Goal: Task Accomplishment & Management: Complete application form

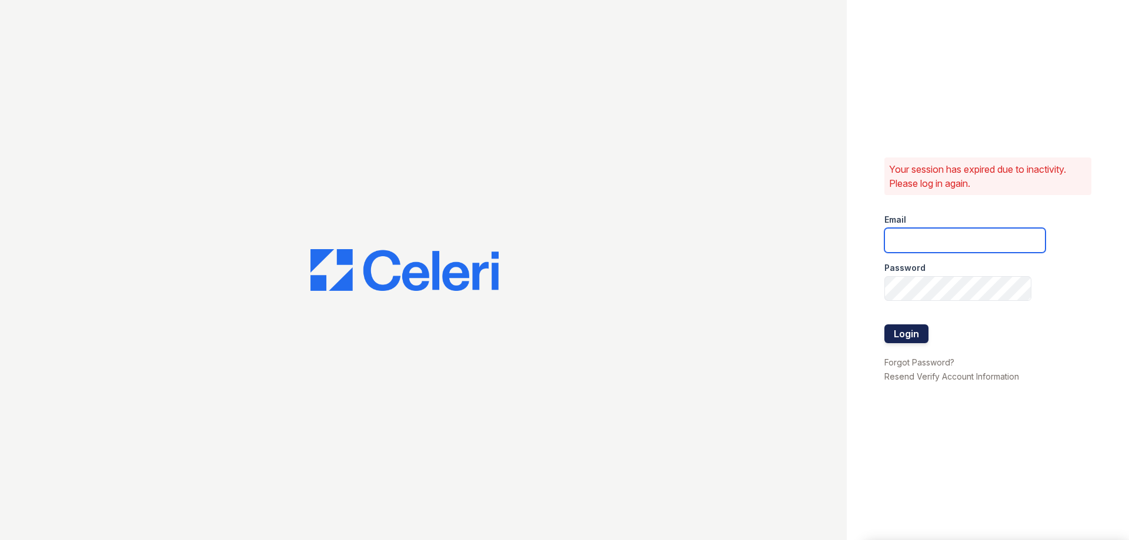
type input "[EMAIL_ADDRESS][DOMAIN_NAME]"
click at [889, 335] on button "Login" at bounding box center [906, 334] width 44 height 19
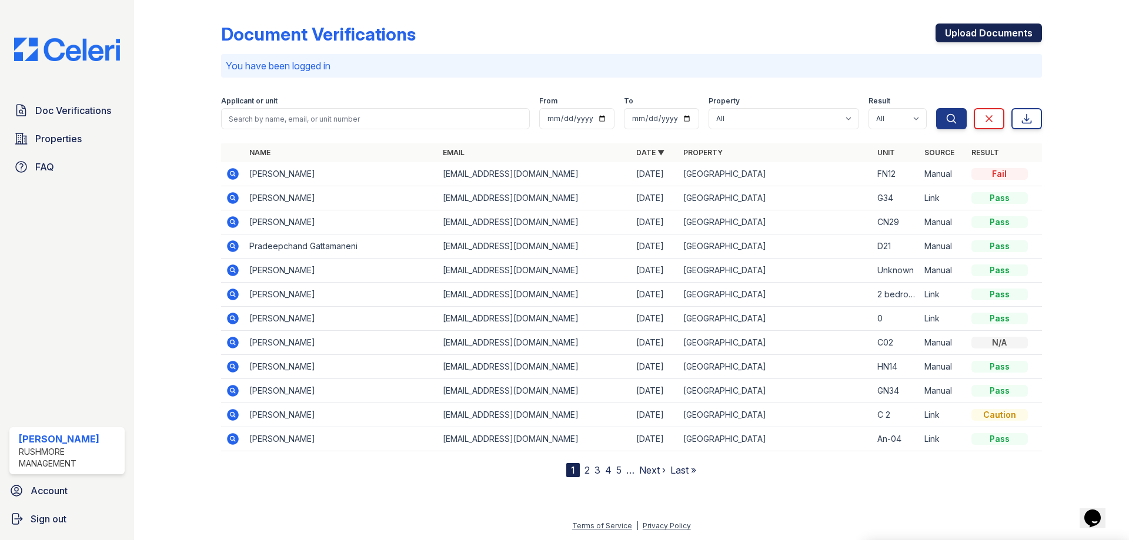
click at [1024, 25] on link "Upload Documents" at bounding box center [988, 33] width 106 height 19
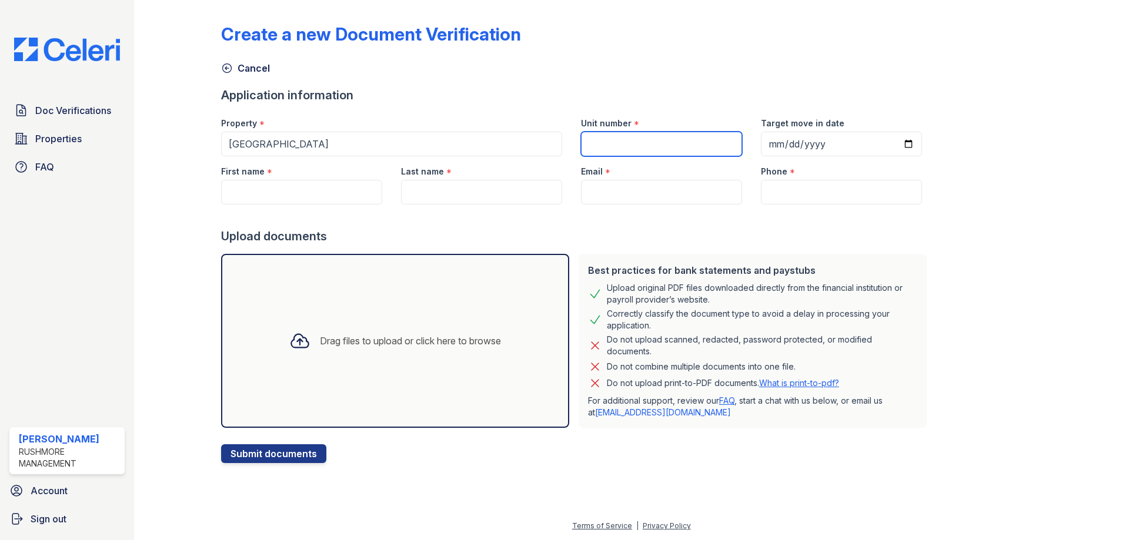
click at [627, 147] on input "Unit number" at bounding box center [661, 144] width 161 height 25
type input "CN16"
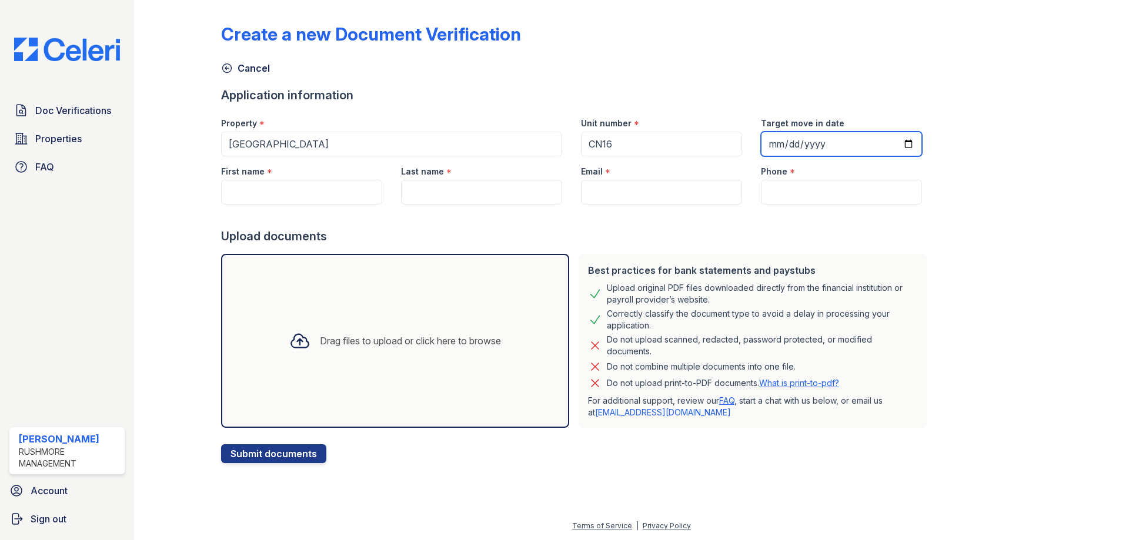
click at [764, 145] on input "Target move in date" at bounding box center [841, 144] width 161 height 25
type input "2025-11-17"
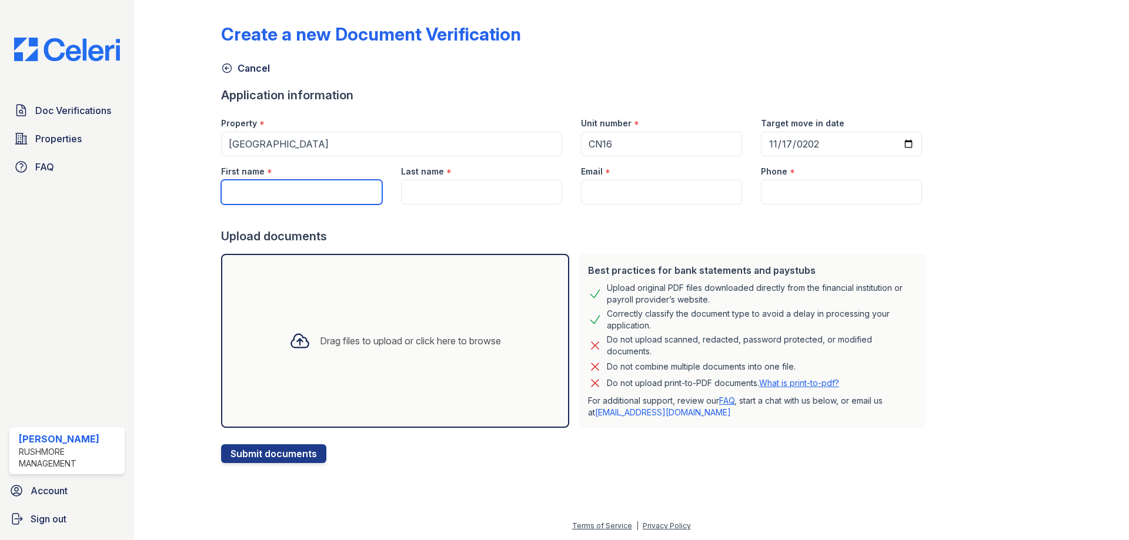
click at [301, 195] on input "First name" at bounding box center [301, 192] width 161 height 25
type input "Erica"
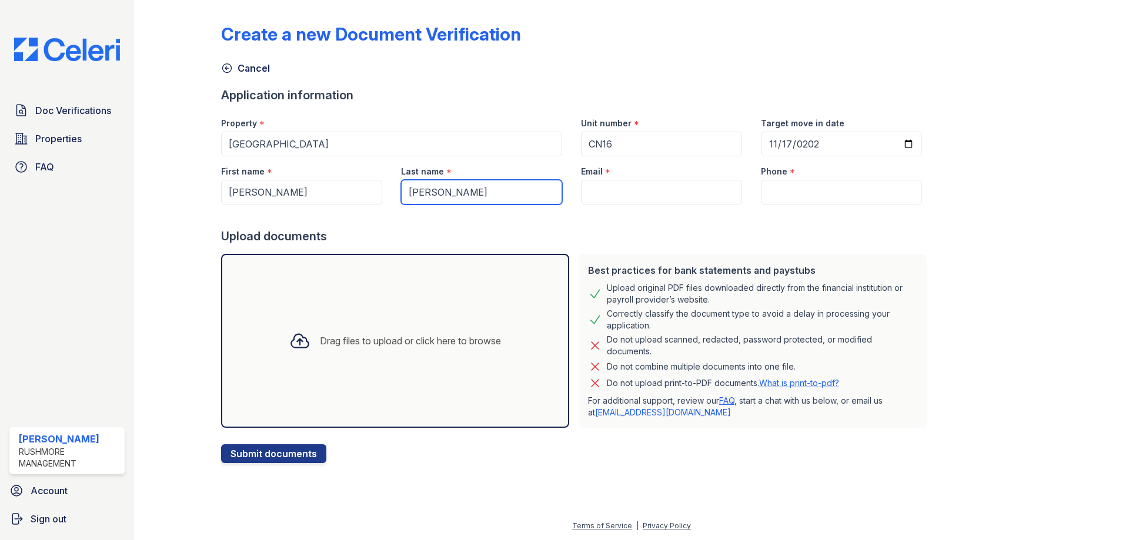
type input "Jones"
click at [696, 195] on input "Email" at bounding box center [661, 192] width 161 height 25
paste input "[EMAIL_ADDRESS][DOMAIN_NAME]"
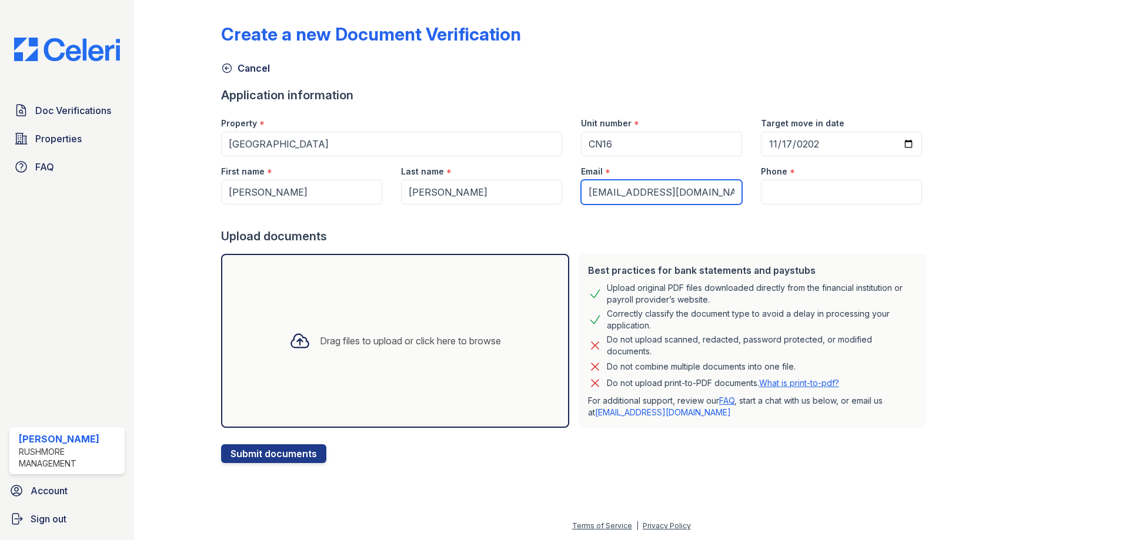
type input "[EMAIL_ADDRESS][DOMAIN_NAME]"
click at [807, 189] on input "Phone" at bounding box center [841, 192] width 161 height 25
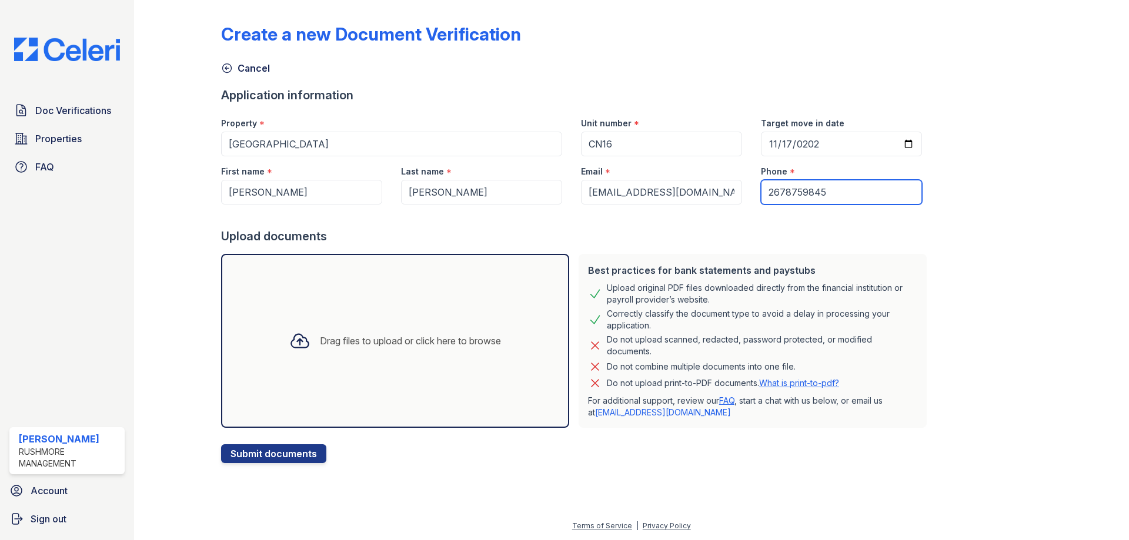
type input "2678759845"
click at [401, 327] on div "Drag files to upload or click here to browse" at bounding box center [395, 341] width 230 height 40
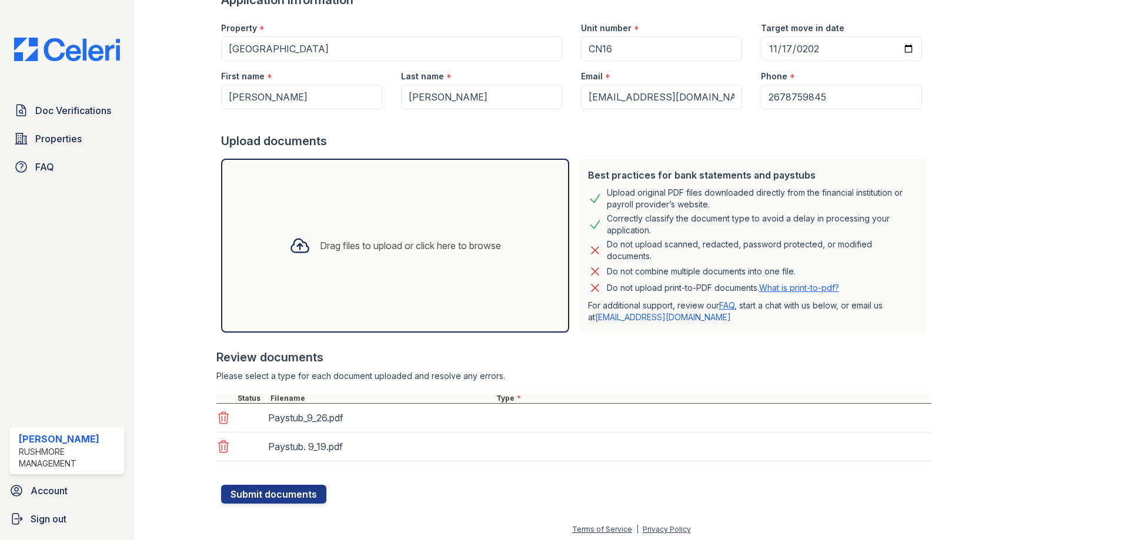
scroll to position [99, 0]
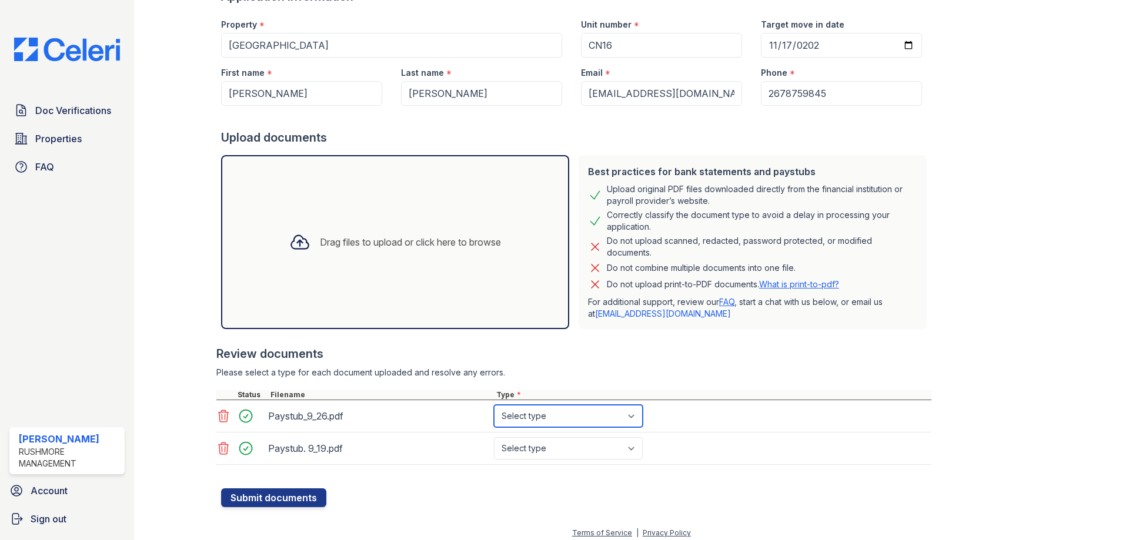
click at [548, 424] on select "Select type Paystub Bank Statement Offer Letter Tax Documents Benefit Award Let…" at bounding box center [568, 416] width 149 height 22
select select "paystub"
click at [494, 405] on select "Select type Paystub Bank Statement Offer Letter Tax Documents Benefit Award Let…" at bounding box center [568, 416] width 149 height 22
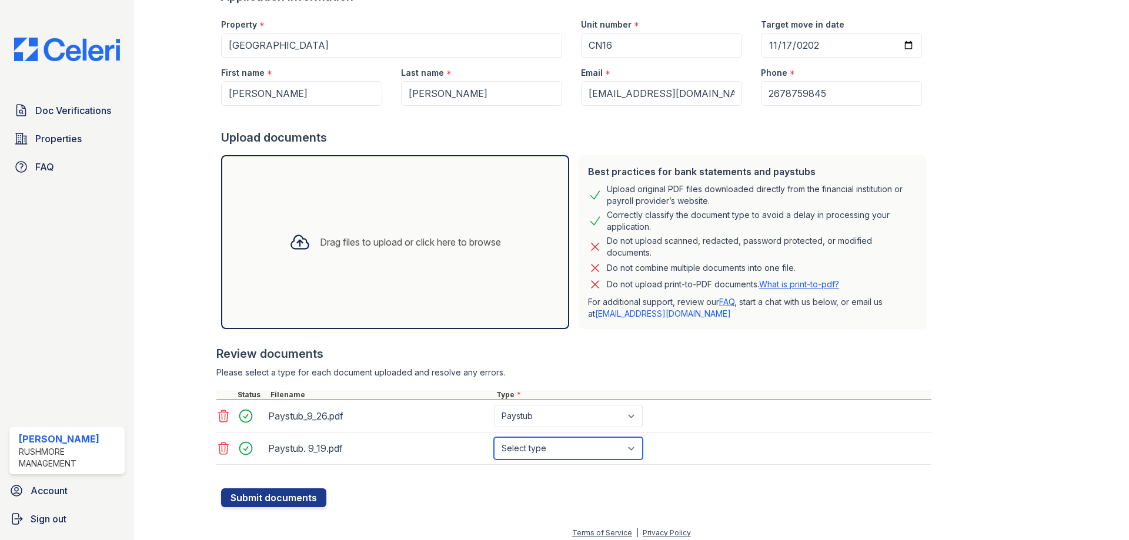
click at [526, 457] on select "Select type Paystub Bank Statement Offer Letter Tax Documents Benefit Award Let…" at bounding box center [568, 448] width 149 height 22
select select "paystub"
click at [494, 437] on select "Select type Paystub Bank Statement Offer Letter Tax Documents Benefit Award Let…" at bounding box center [568, 448] width 149 height 22
click at [250, 499] on button "Submit documents" at bounding box center [273, 498] width 105 height 19
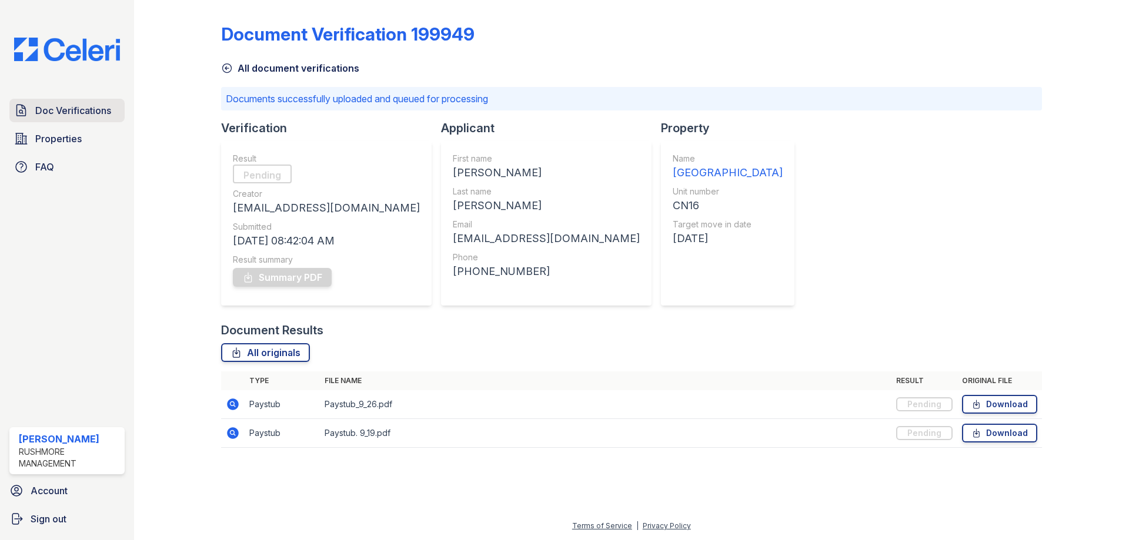
click at [49, 116] on span "Doc Verifications" at bounding box center [73, 110] width 76 height 14
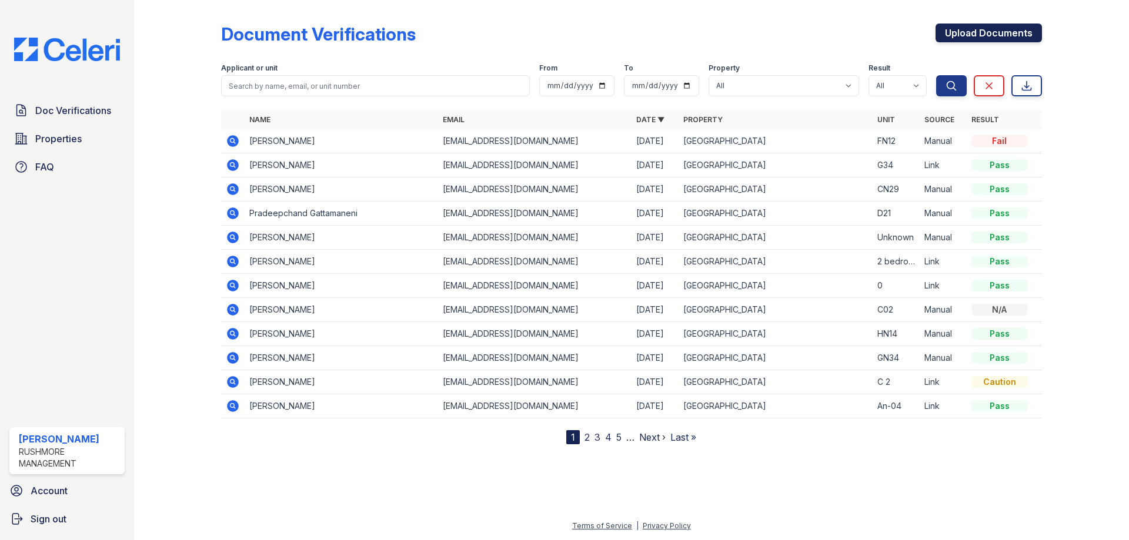
click at [954, 26] on link "Upload Documents" at bounding box center [988, 33] width 106 height 19
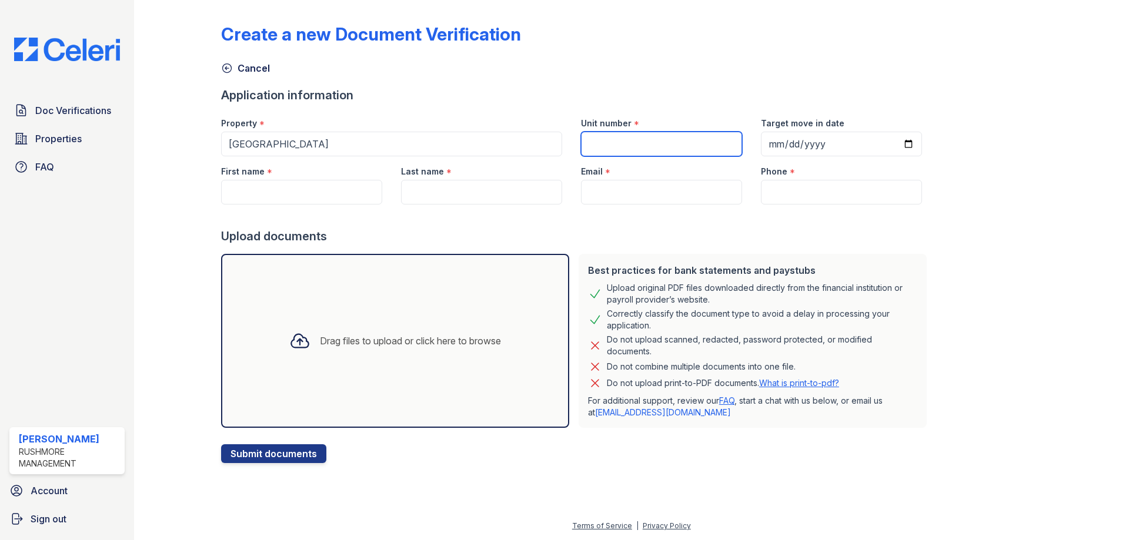
click at [620, 140] on input "Unit number" at bounding box center [661, 144] width 161 height 25
type input "CN16"
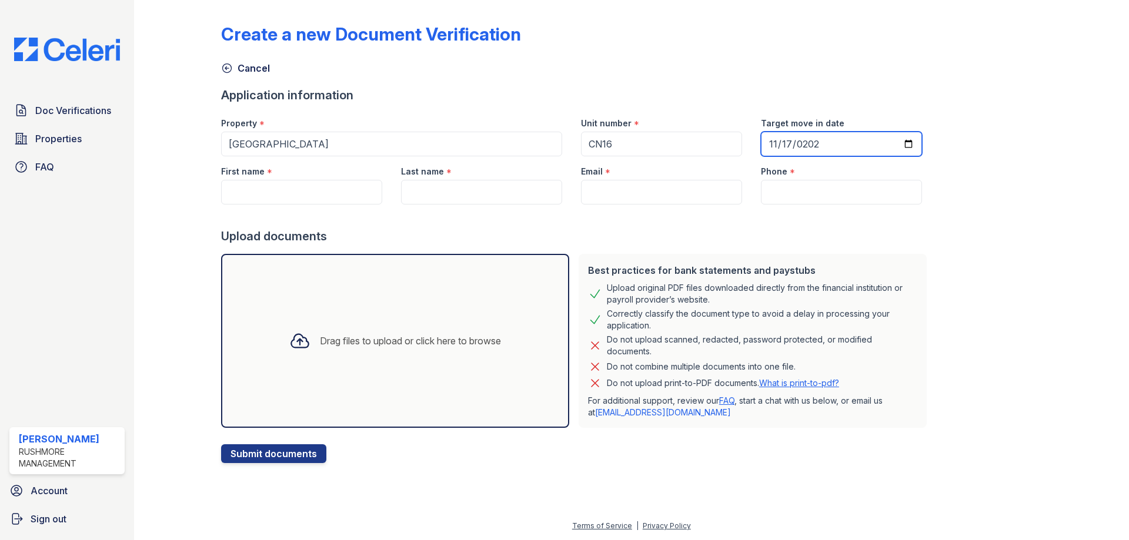
type input "2025-11-17"
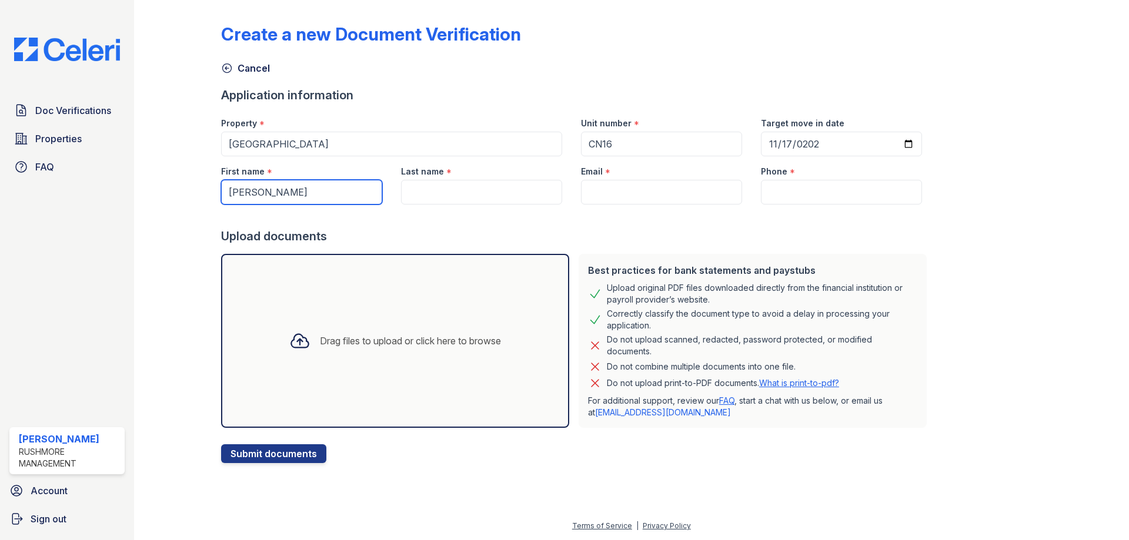
type input "Jamie"
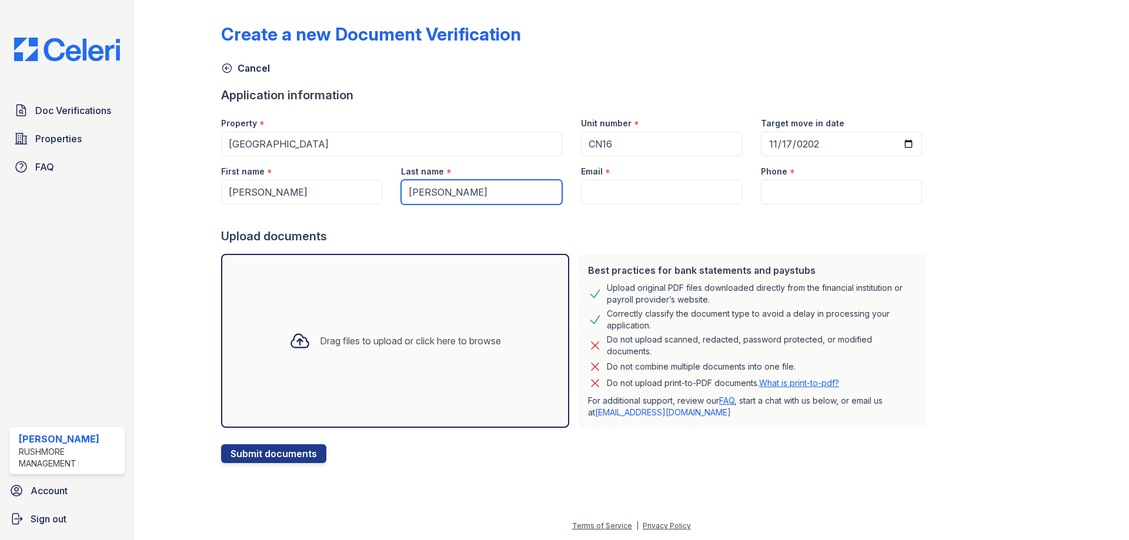
type input "Owens"
click at [626, 184] on input "Email" at bounding box center [661, 192] width 161 height 25
paste input "Princeoctober321@gmail.com"
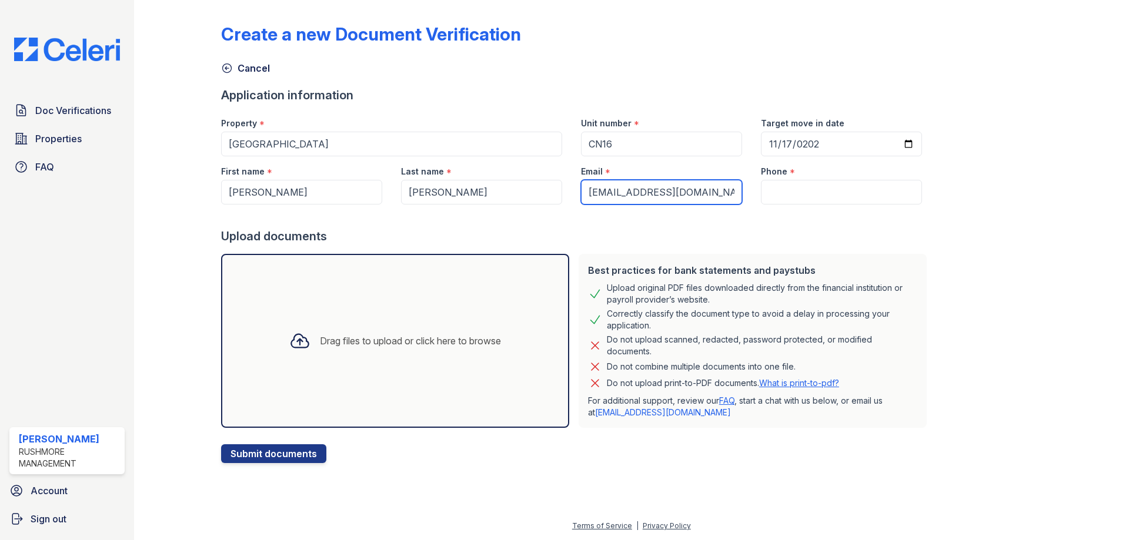
type input "Princeoctober321@gmail.com"
click at [770, 188] on input "Phone" at bounding box center [841, 192] width 161 height 25
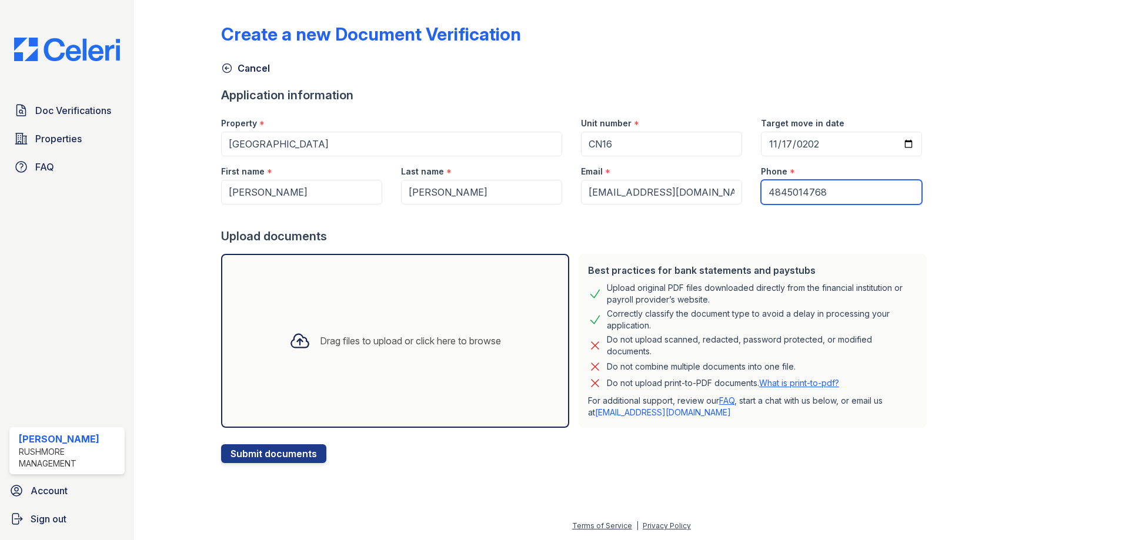
type input "4845014768"
click at [311, 323] on div "Drag files to upload or click here to browse" at bounding box center [395, 341] width 230 height 40
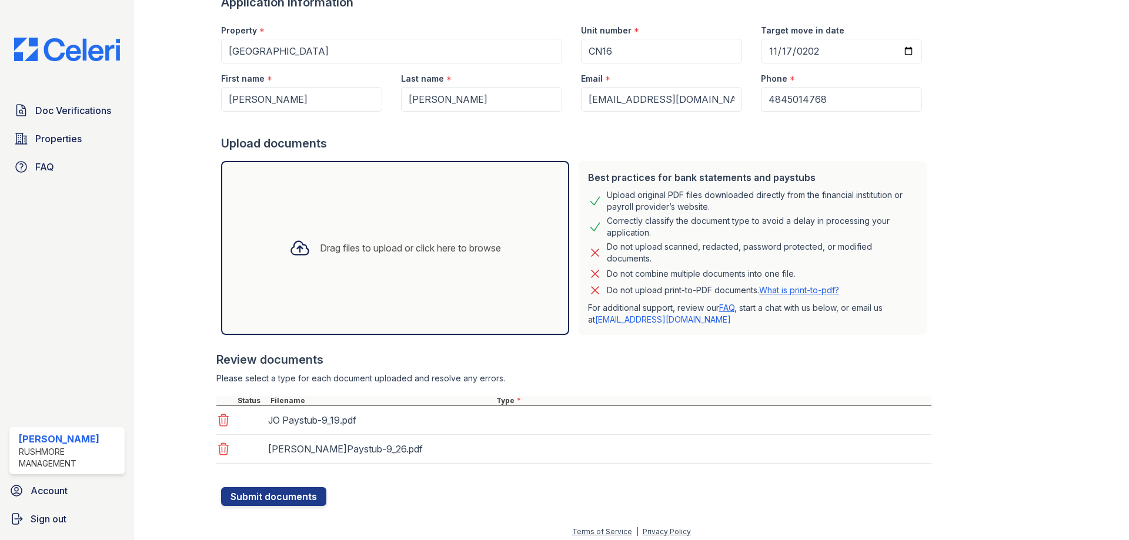
scroll to position [99, 0]
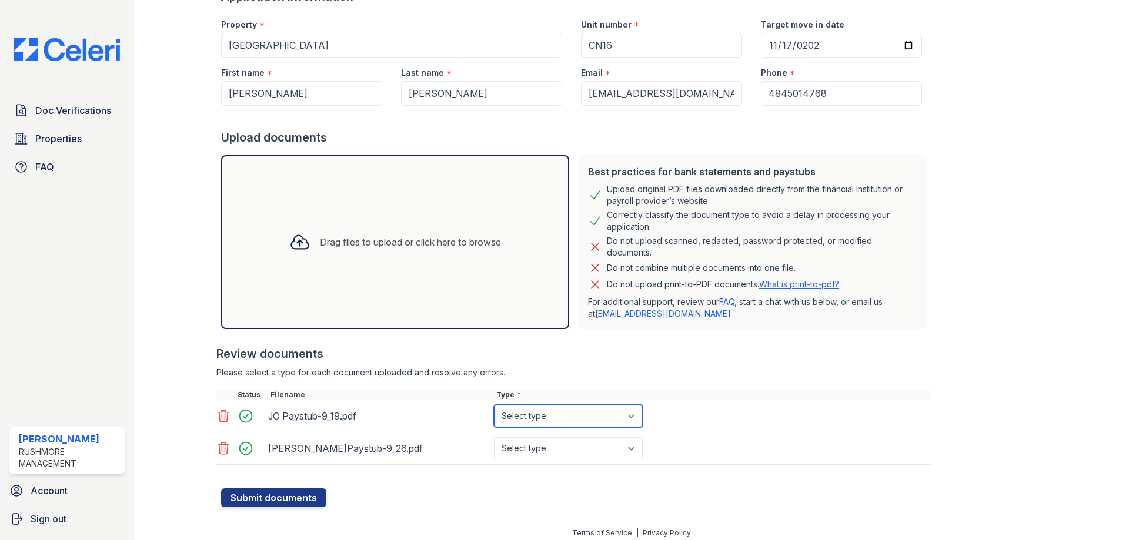
click at [564, 423] on select "Select type Paystub Bank Statement Offer Letter Tax Documents Benefit Award Let…" at bounding box center [568, 416] width 149 height 22
select select "paystub"
click at [494, 405] on select "Select type Paystub Bank Statement Offer Letter Tax Documents Benefit Award Let…" at bounding box center [568, 416] width 149 height 22
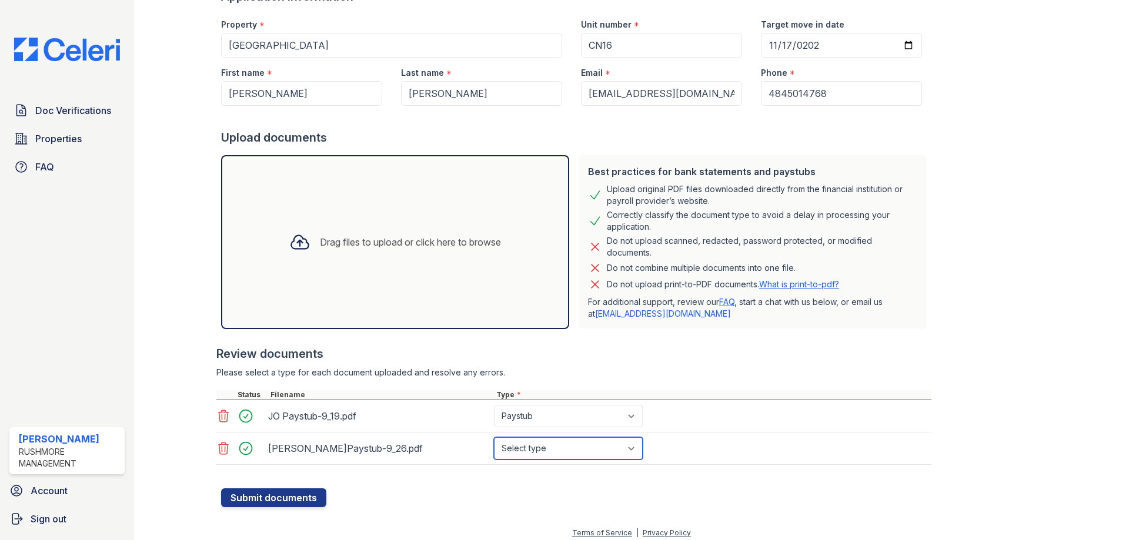
click at [531, 445] on select "Select type Paystub Bank Statement Offer Letter Tax Documents Benefit Award Let…" at bounding box center [568, 448] width 149 height 22
select select "paystub"
click at [494, 437] on select "Select type Paystub Bank Statement Offer Letter Tax Documents Benefit Award Let…" at bounding box center [568, 448] width 149 height 22
click at [266, 497] on button "Submit documents" at bounding box center [273, 498] width 105 height 19
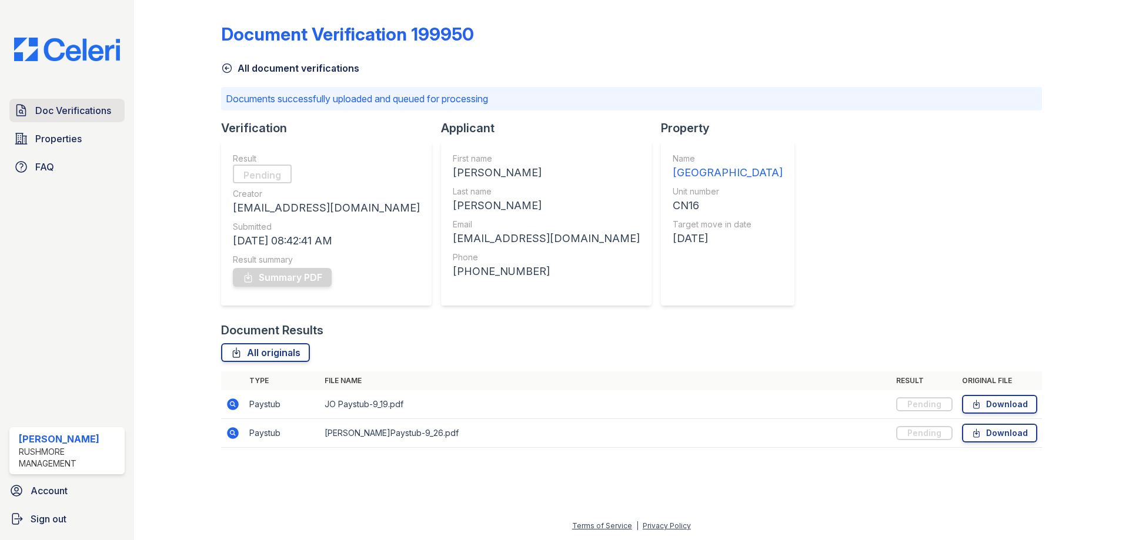
click at [76, 107] on span "Doc Verifications" at bounding box center [73, 110] width 76 height 14
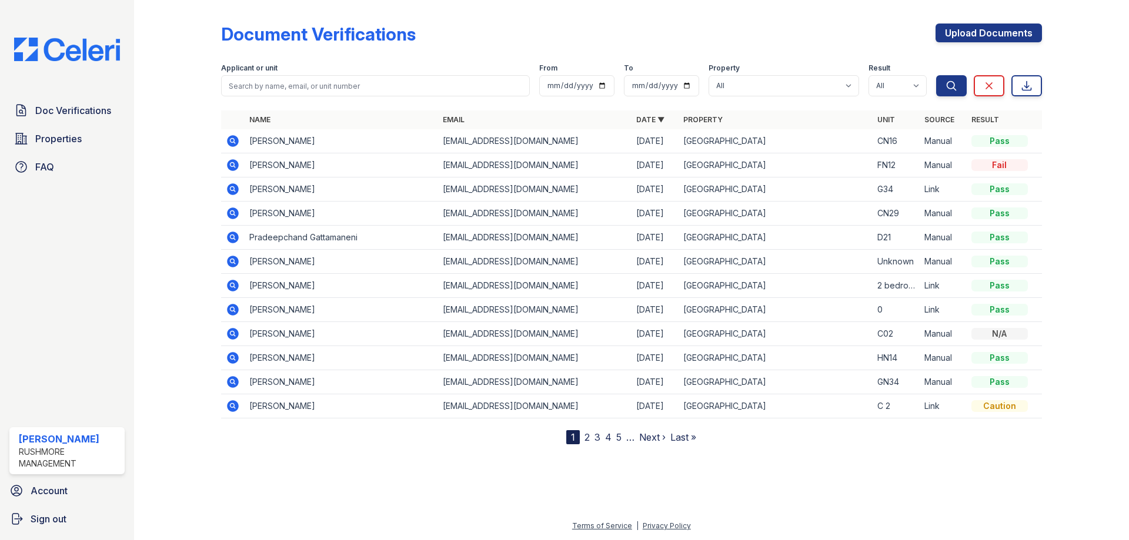
click at [228, 165] on icon at bounding box center [233, 165] width 12 height 12
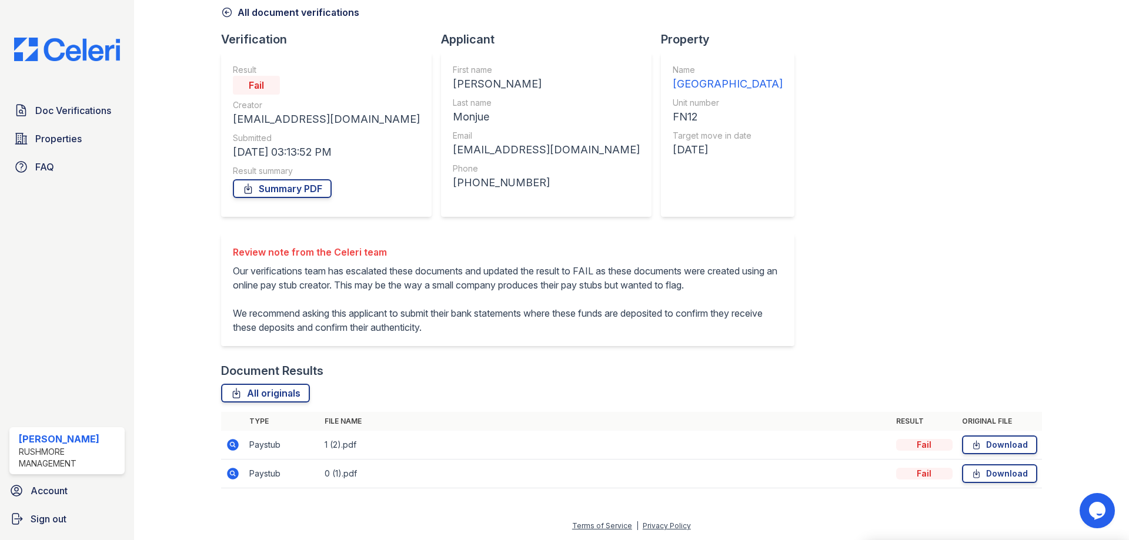
scroll to position [70, 0]
click at [396, 444] on td "1 (2).pdf" at bounding box center [605, 445] width 571 height 29
click at [229, 444] on icon at bounding box center [233, 445] width 14 height 14
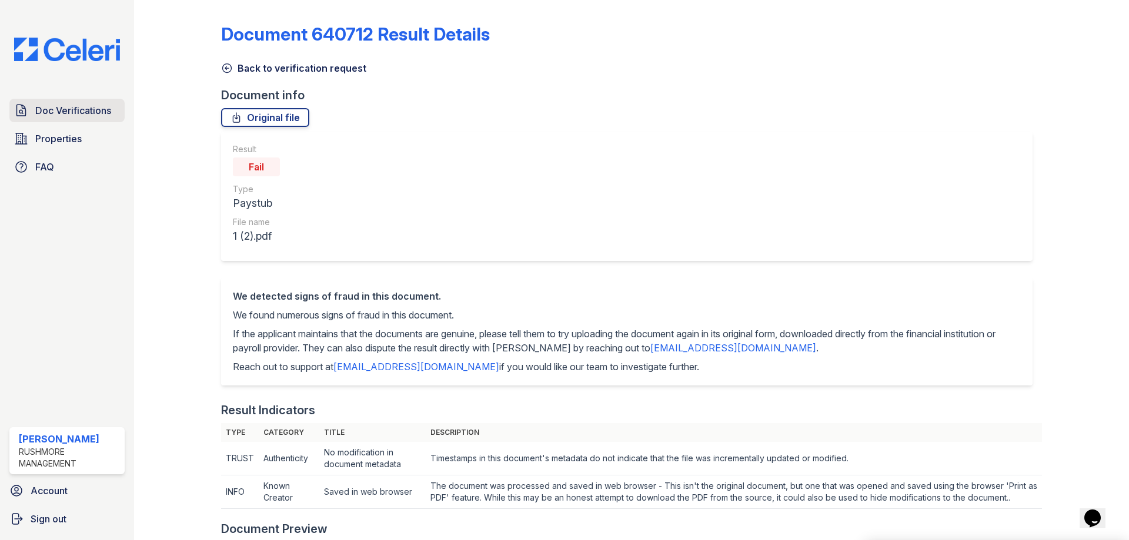
click at [71, 110] on span "Doc Verifications" at bounding box center [73, 110] width 76 height 14
